Goal: Information Seeking & Learning: Find specific fact

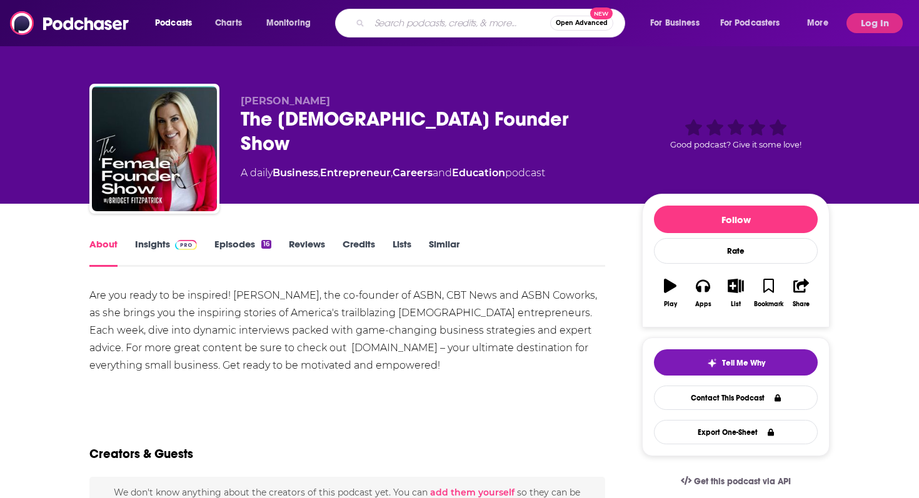
click at [383, 24] on input "Search podcasts, credits, & more..." at bounding box center [460, 23] width 181 height 20
type input "From Rock Bands to Boardrooms: Leadership Lessons That Last- Interview Strategy…"
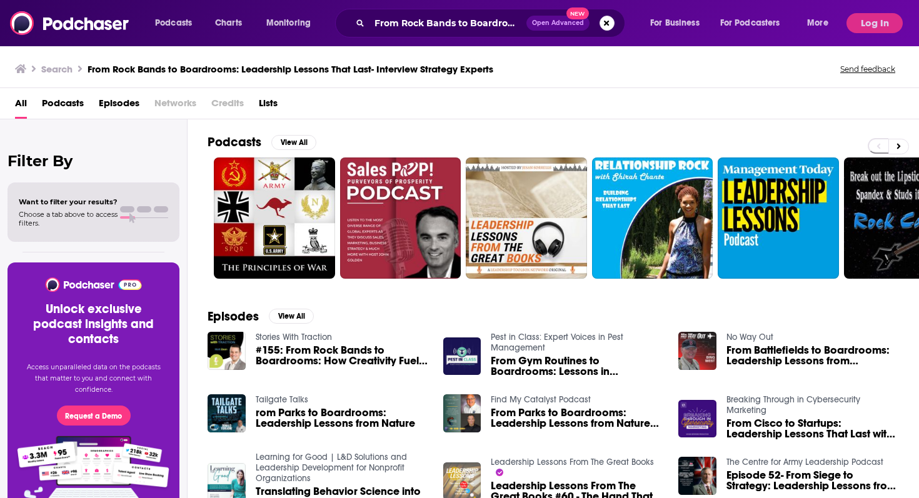
click at [318, 358] on span "#155: From Rock Bands to Boardrooms: How Creativity Fuels Leadership" at bounding box center [342, 355] width 173 height 21
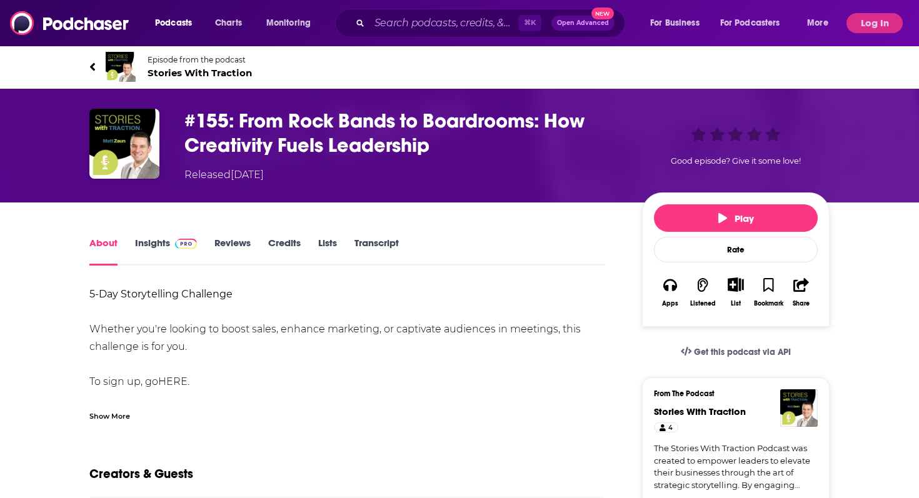
click at [245, 120] on h1 "#155: From Rock Bands to Boardrooms: How Creativity Fuels Leadership" at bounding box center [404, 133] width 438 height 49
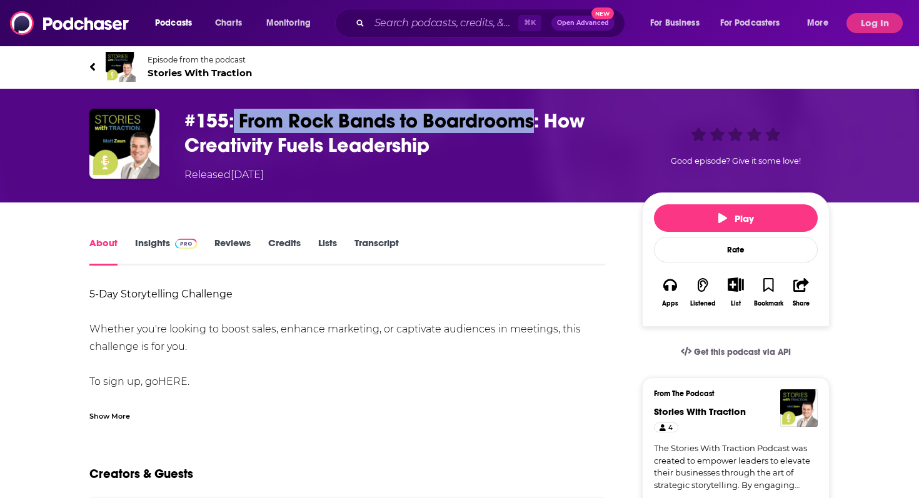
drag, startPoint x: 235, startPoint y: 116, endPoint x: 534, endPoint y: 123, distance: 299.0
click at [534, 123] on h1 "#155: From Rock Bands to Boardrooms: How Creativity Fuels Leadership" at bounding box center [404, 133] width 438 height 49
copy h1 "From Rock Bands to Boardrooms"
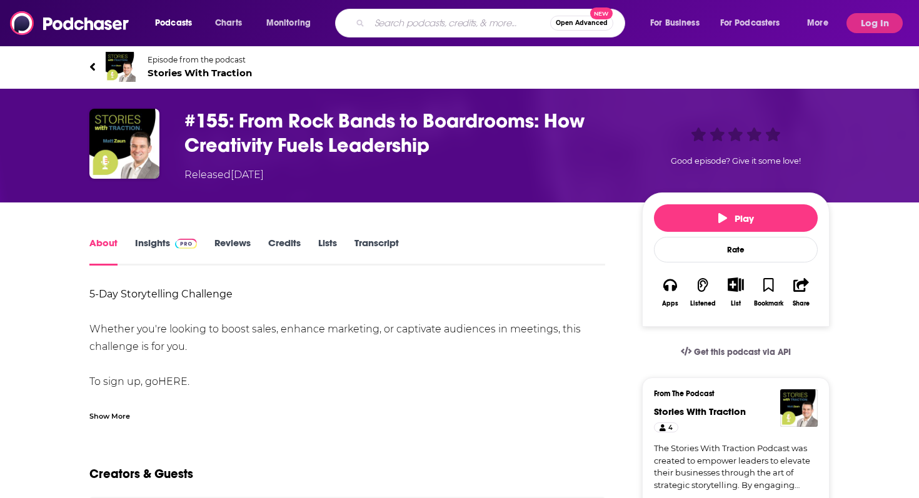
click at [412, 19] on input "Search podcasts, credits, & more..." at bounding box center [460, 23] width 181 height 20
paste input "From Rock Bands to Boardrooms"
type input "From Rock Bands to Boardrooms"
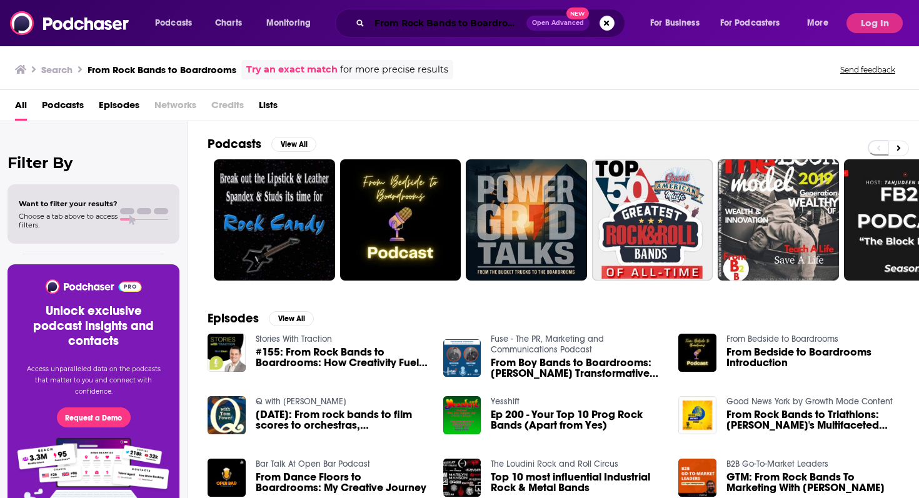
click at [397, 28] on input "From Rock Bands to Boardrooms" at bounding box center [448, 23] width 157 height 20
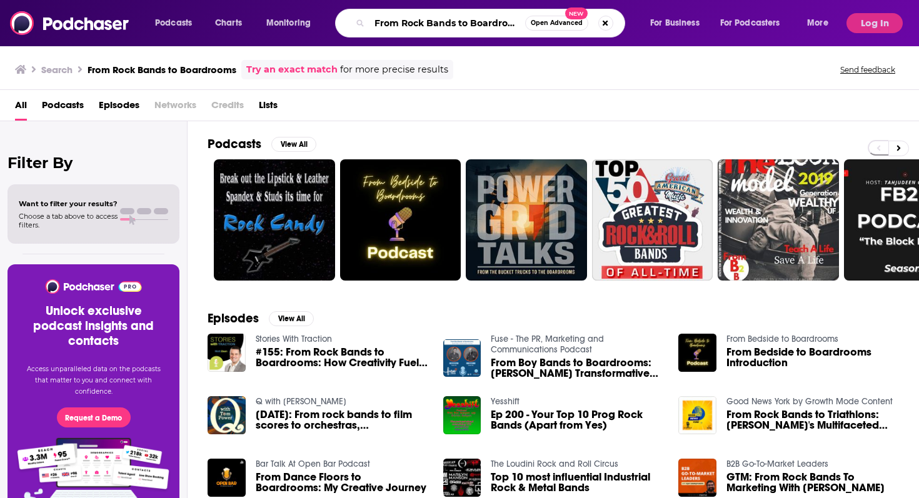
paste input "Next Gen Investing"
type input "Next Gen Investing"
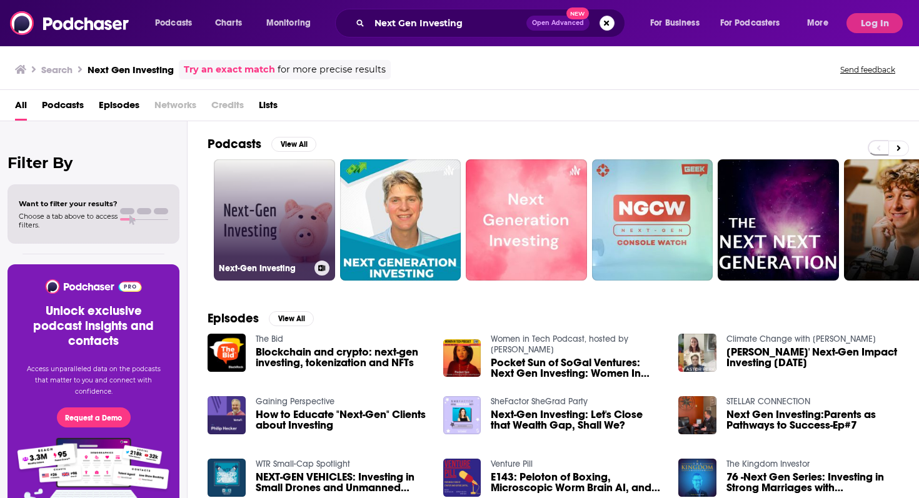
click at [290, 257] on link "Next-Gen Investing" at bounding box center [274, 219] width 121 height 121
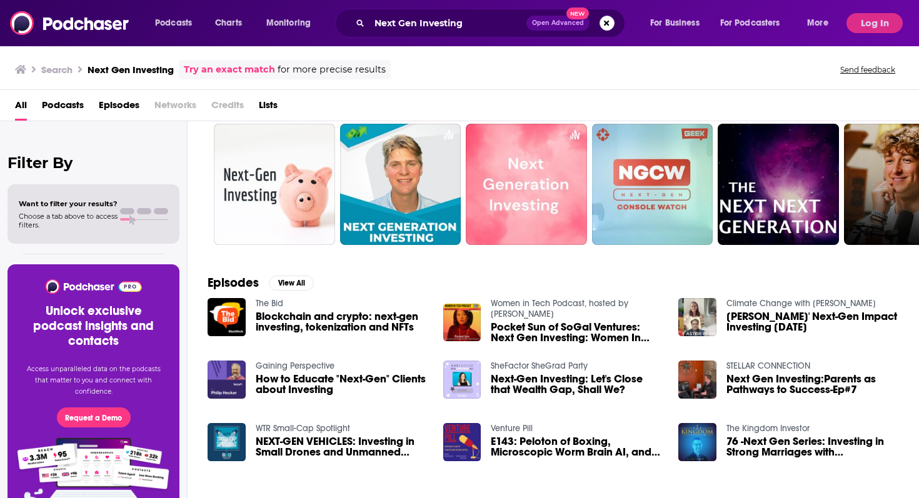
scroll to position [39, 0]
